Goal: Transaction & Acquisition: Book appointment/travel/reservation

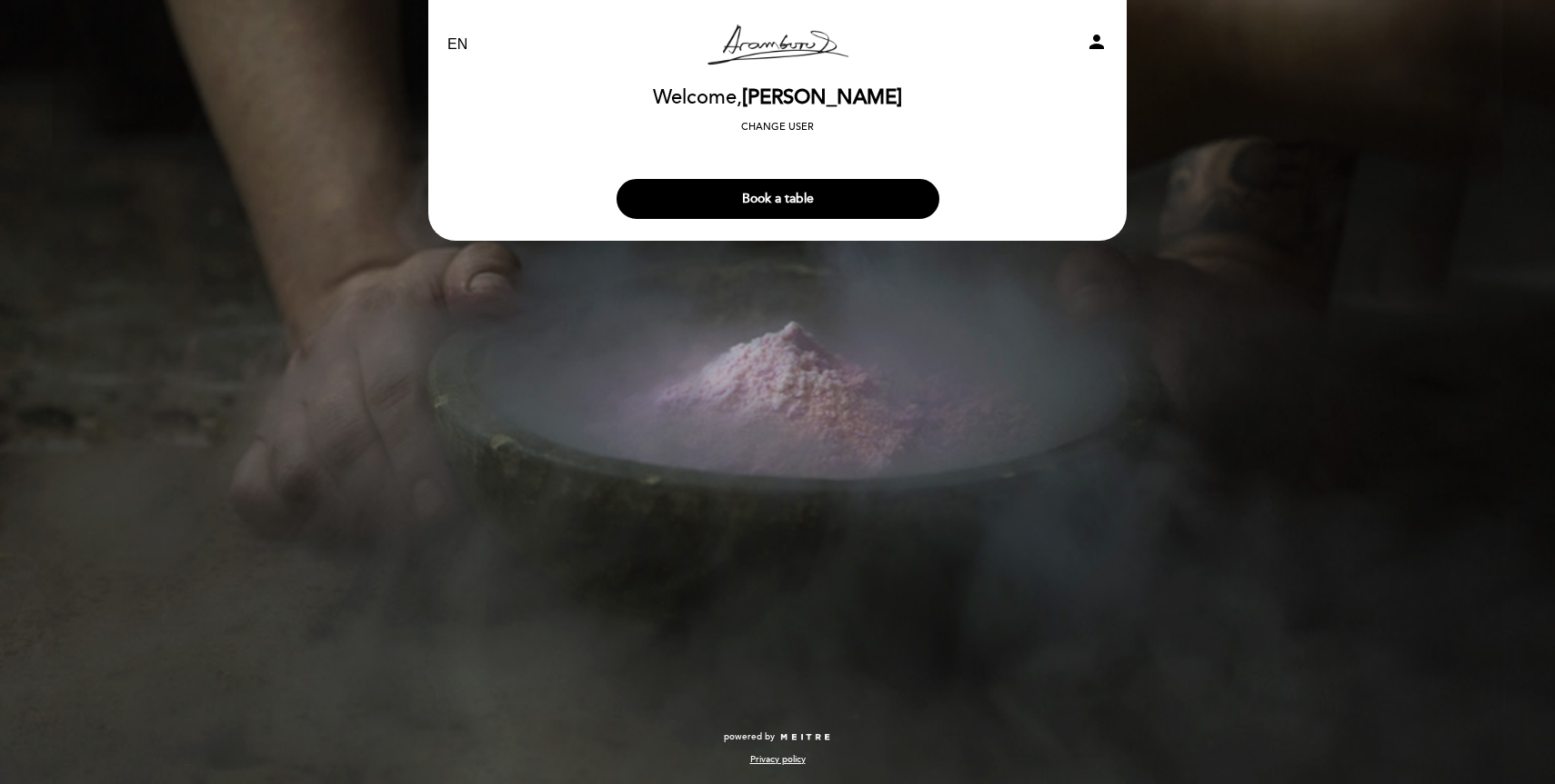
click at [734, 199] on button "Book a table" at bounding box center [778, 199] width 323 height 40
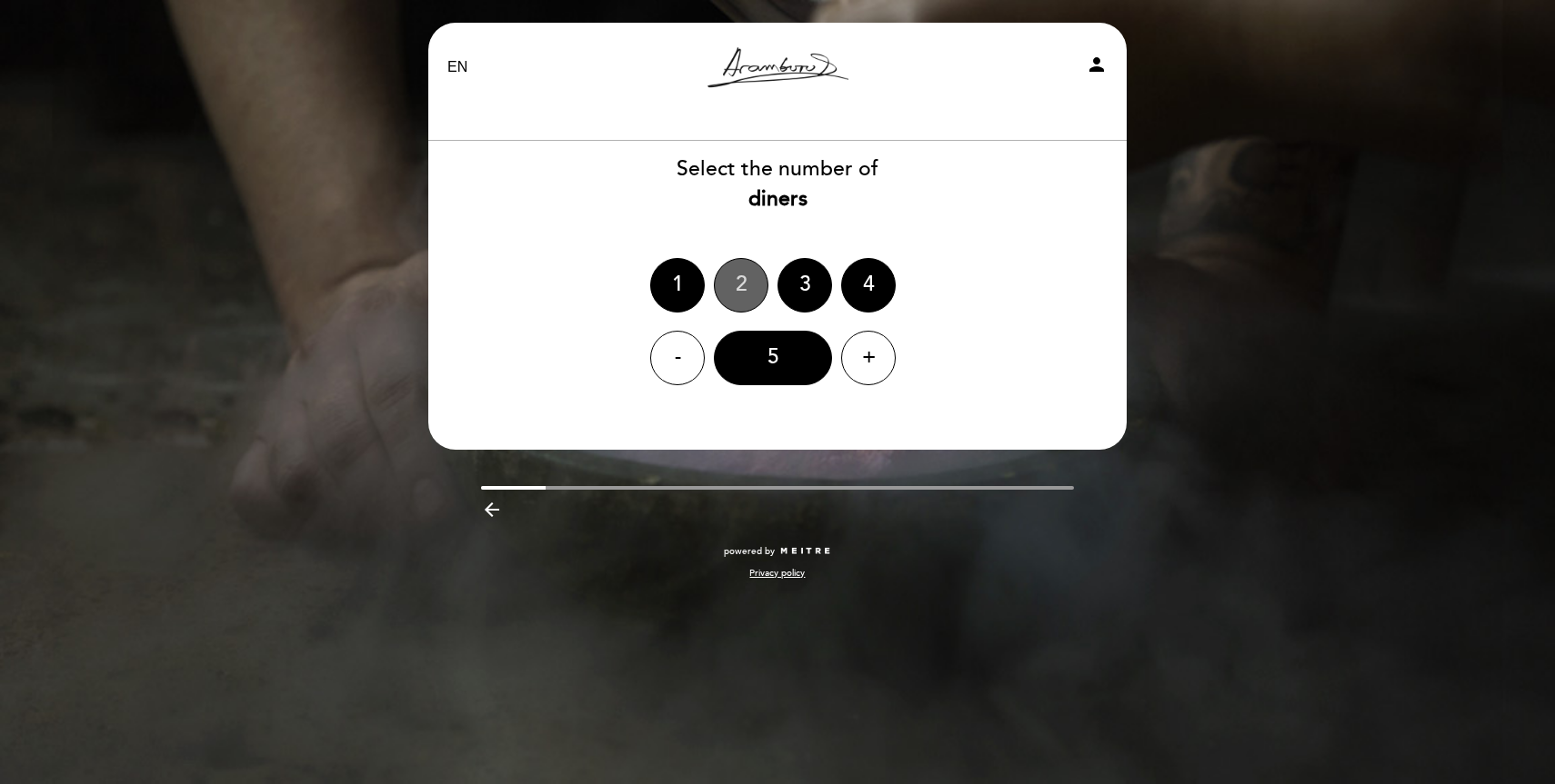
click at [734, 293] on div "2" at bounding box center [741, 285] width 54 height 54
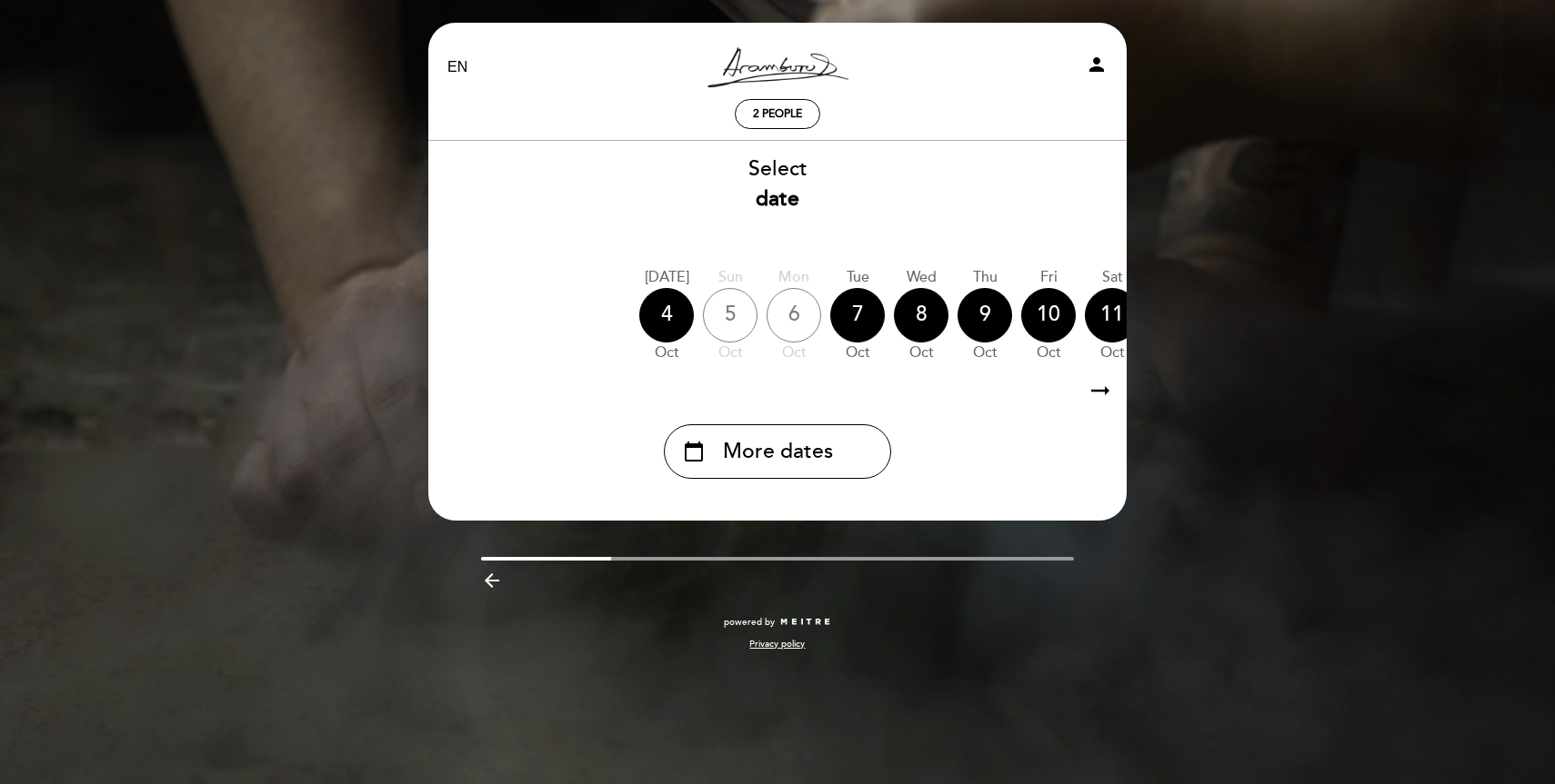
click at [1104, 397] on icon "arrow_right_alt" at bounding box center [1100, 392] width 27 height 39
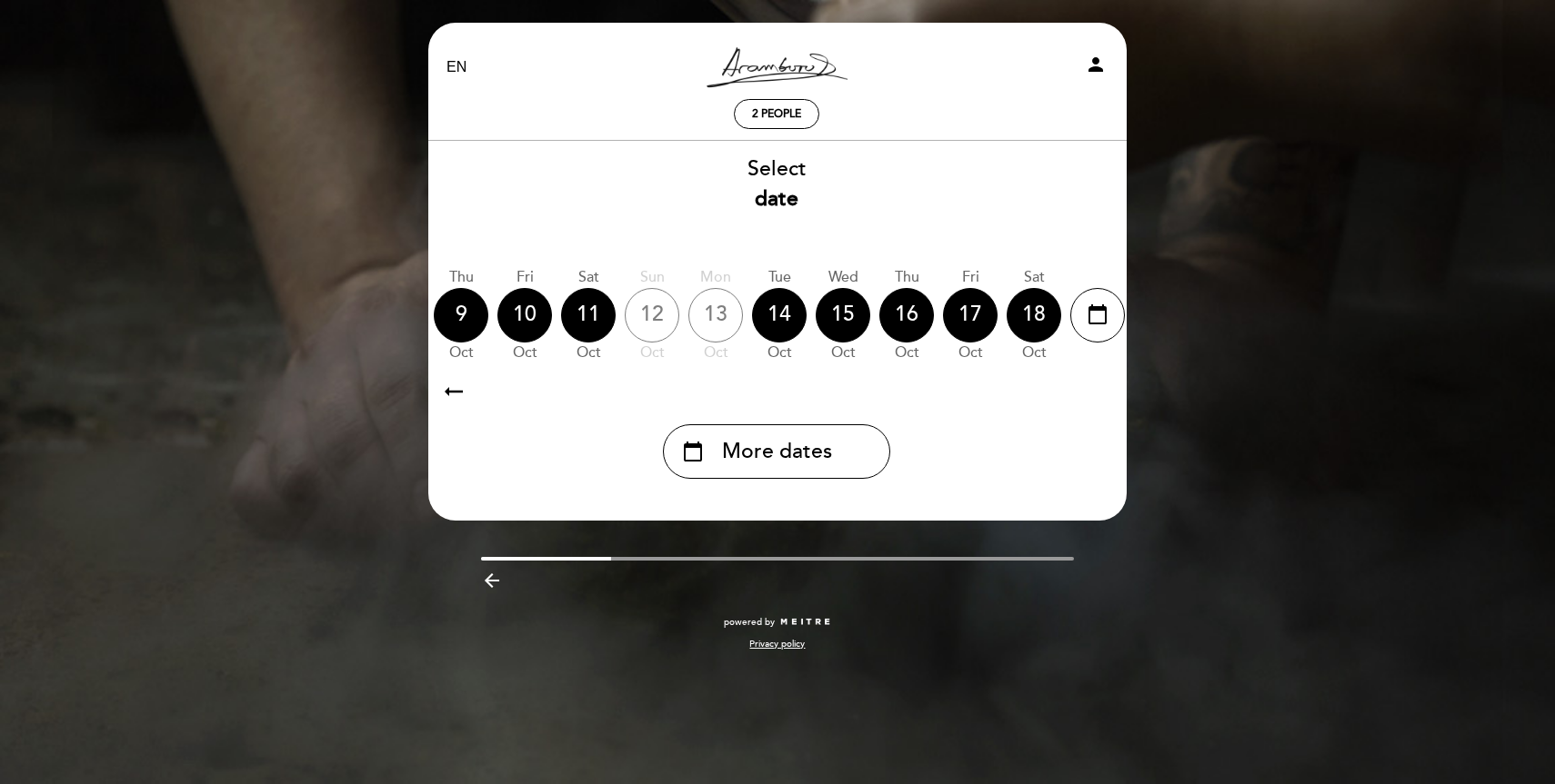
scroll to position [0, 530]
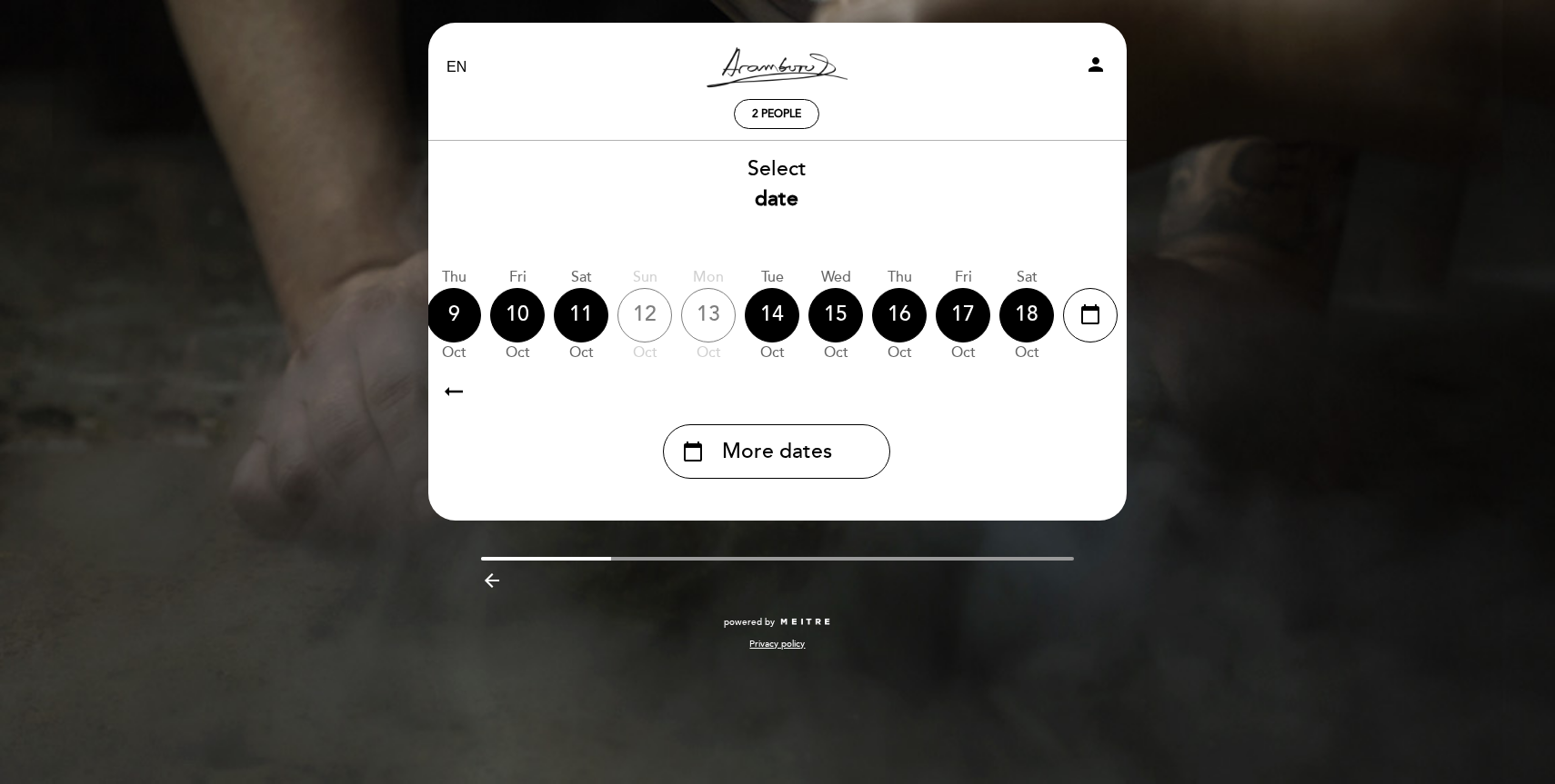
click at [1104, 397] on icon "arrow_right_alt" at bounding box center [1099, 392] width 27 height 39
click at [1092, 318] on icon "calendar_today" at bounding box center [1090, 314] width 21 height 31
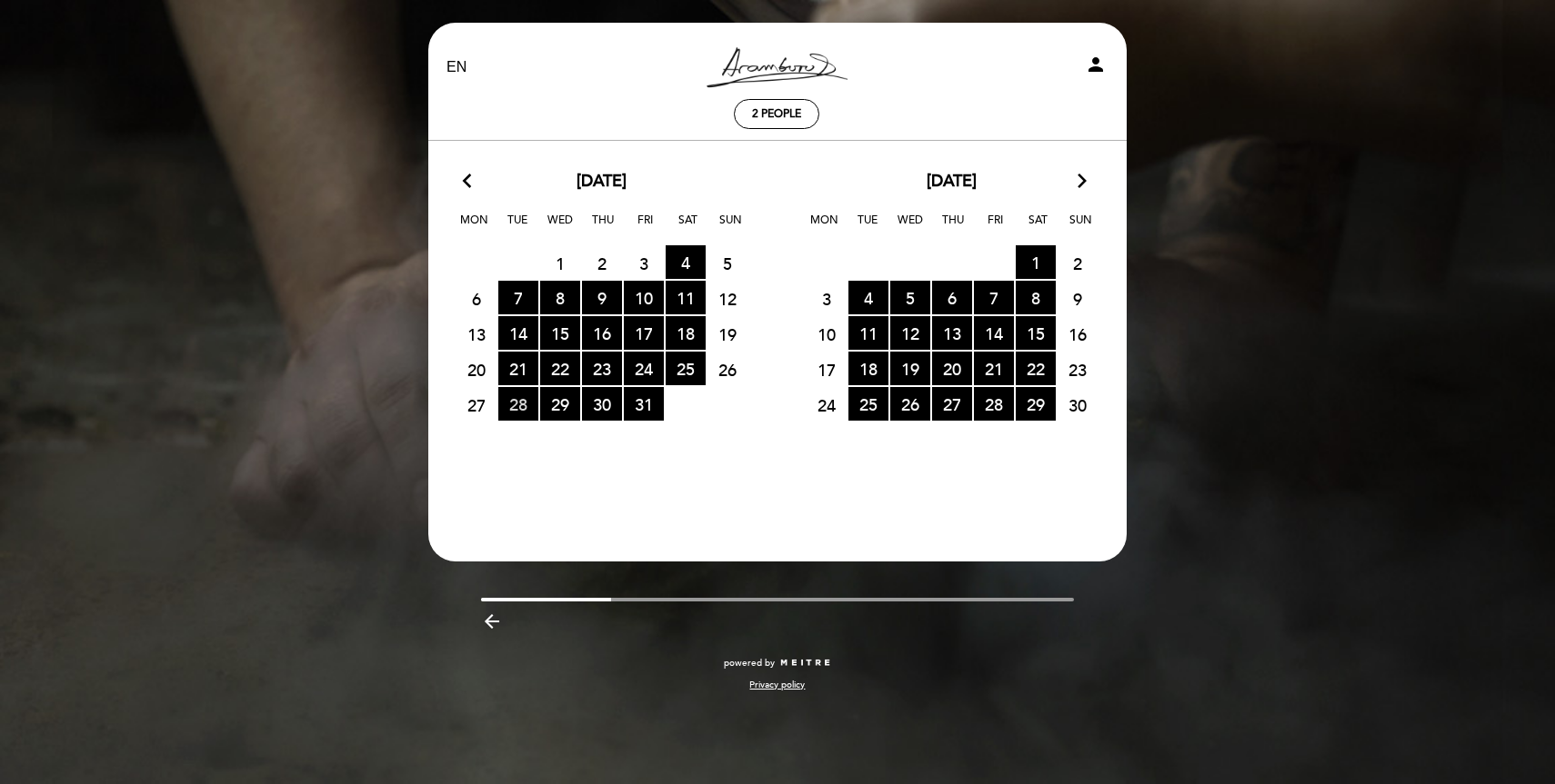
click at [516, 414] on span "28 RESERVATIONS AVAILABLE" at bounding box center [518, 404] width 40 height 34
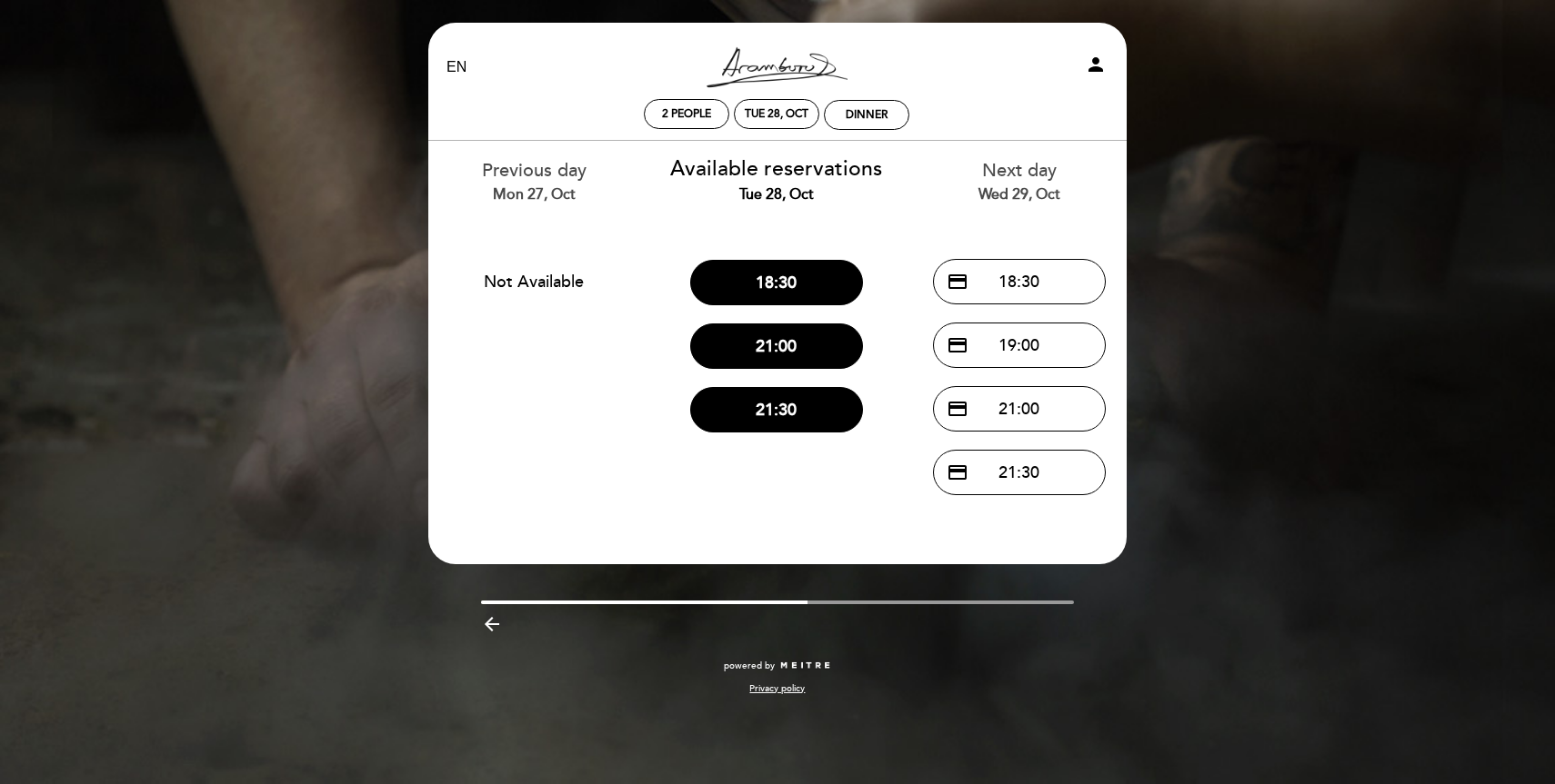
click at [1291, 544] on div "EN ES PT [PERSON_NAME] Resto person 2 people Tue 28, Oct Dinner Welcome Welcome…" at bounding box center [777, 392] width 1555 height 784
click at [493, 623] on icon "arrow_backward" at bounding box center [492, 624] width 21 height 21
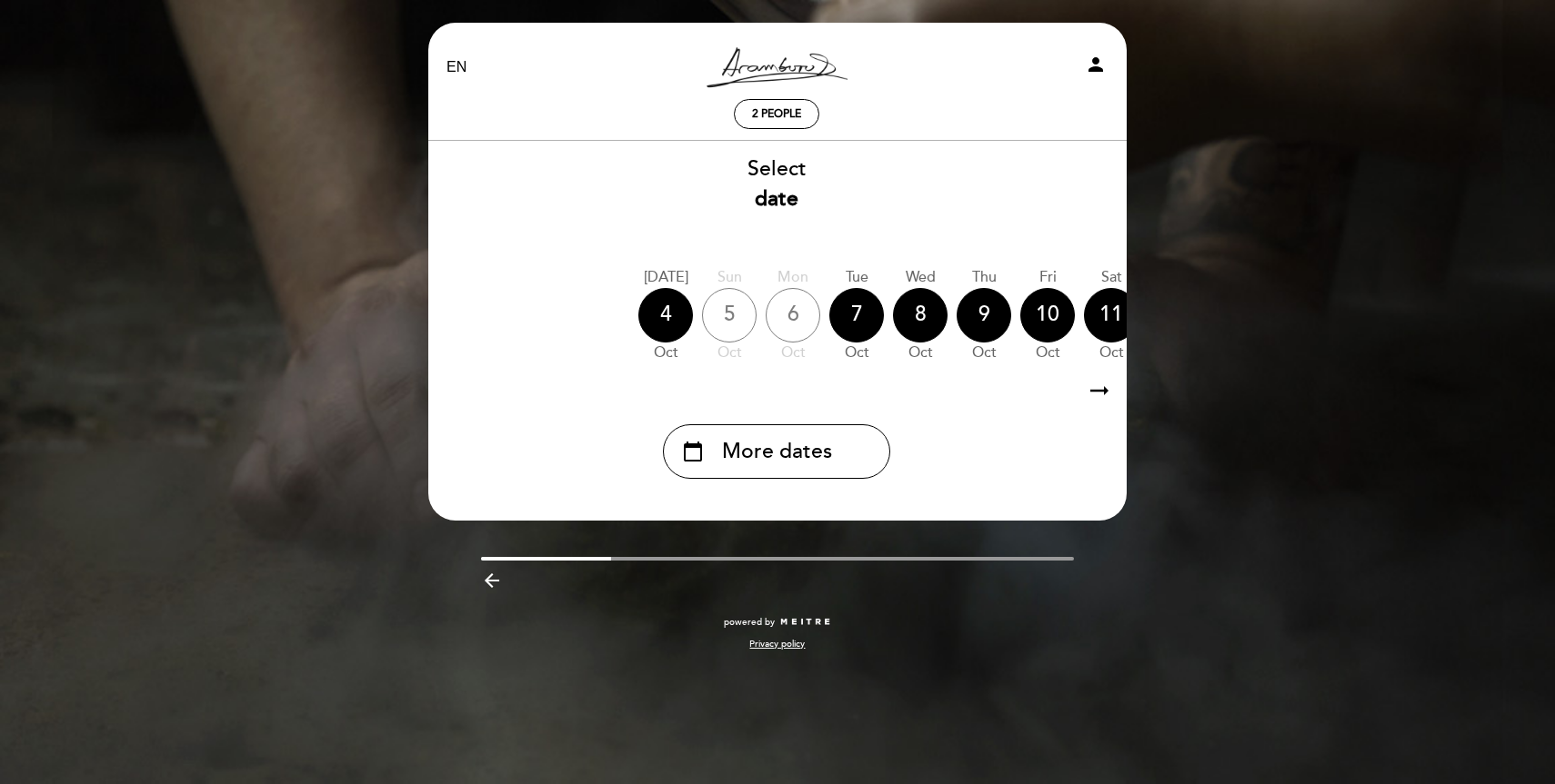
click at [1256, 124] on div "EN ES PT [PERSON_NAME] Resto person 2 people Welcome Welcome, [PERSON_NAME] Cha…" at bounding box center [777, 392] width 1555 height 784
